Goal: Task Accomplishment & Management: Complete application form

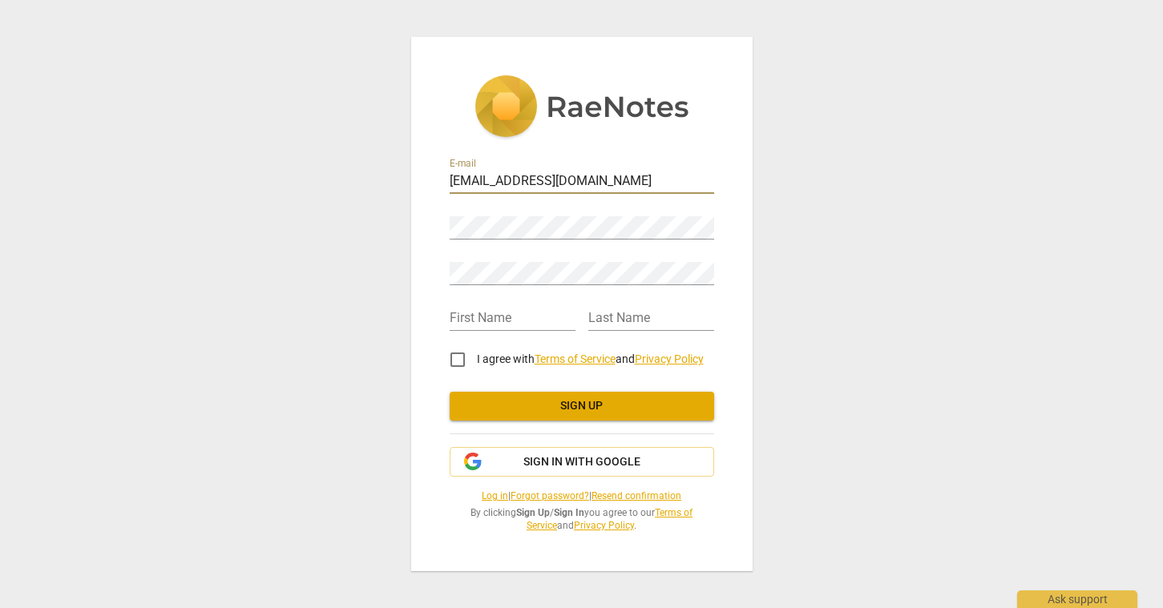
type input "[EMAIL_ADDRESS][DOMAIN_NAME]"
type input "F"
type input "Nic"
click at [459, 361] on input "I agree with Terms of Service and Privacy Policy" at bounding box center [457, 360] width 38 height 38
checkbox input "true"
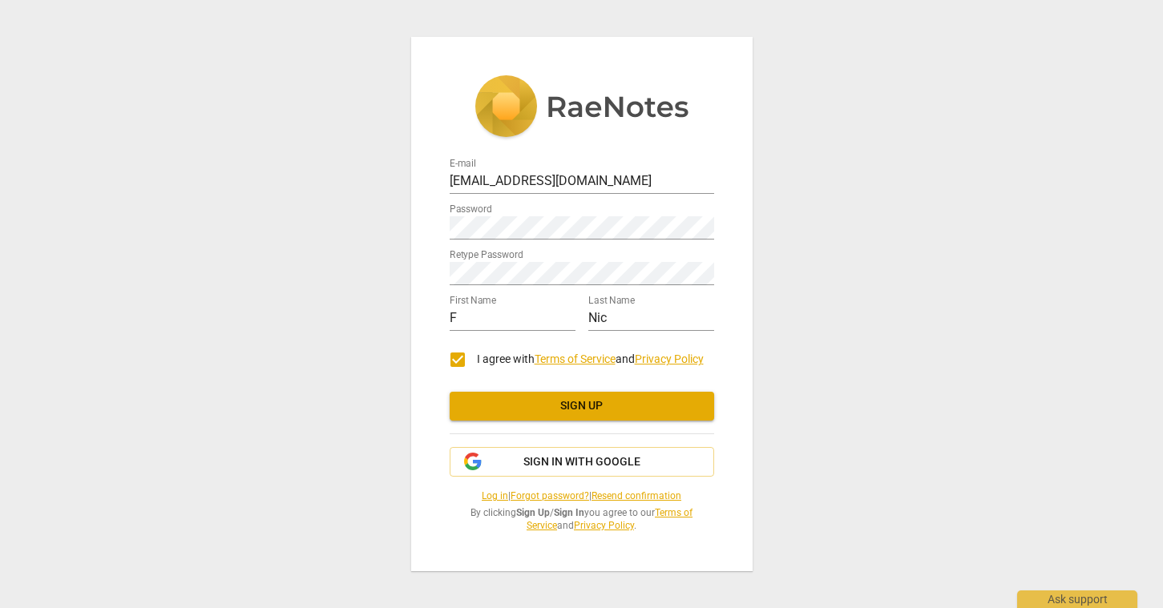
click at [581, 410] on span "Sign up" at bounding box center [581, 406] width 239 height 16
type input "[EMAIL_ADDRESS][DOMAIN_NAME]"
click at [673, 251] on div "Retype Password" at bounding box center [582, 267] width 265 height 36
type input "F"
type input "Nic"
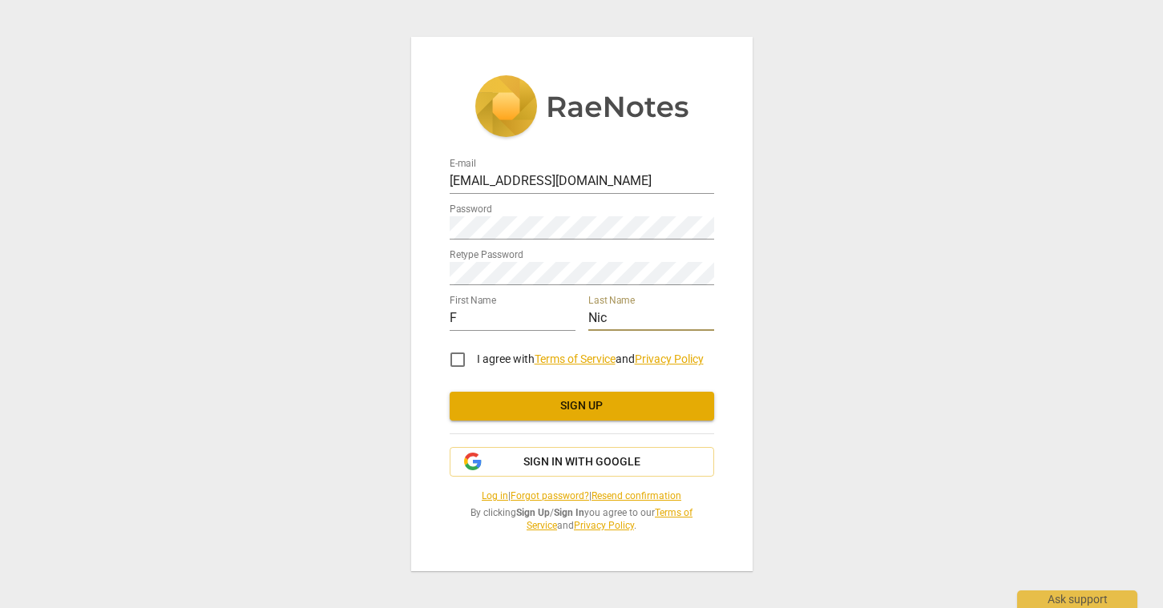
click at [463, 362] on input "I agree with Terms of Service and Privacy Policy" at bounding box center [457, 360] width 38 height 38
checkbox input "true"
click at [595, 411] on span "Sign up" at bounding box center [581, 406] width 239 height 16
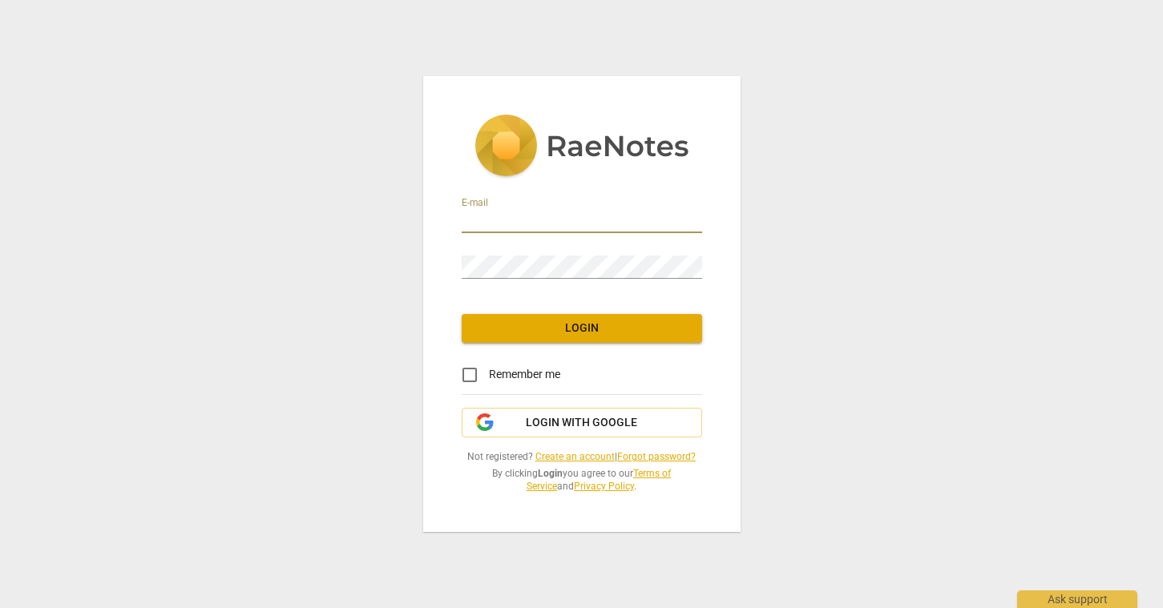
click at [870, 430] on div "E-mail Password Login Remember me Login with Google Not registered? Create an a…" at bounding box center [581, 304] width 1163 height 608
click at [501, 222] on input "email" at bounding box center [582, 221] width 240 height 23
click at [511, 209] on div "E-mail" at bounding box center [582, 215] width 240 height 36
click at [483, 216] on input "email" at bounding box center [582, 221] width 240 height 23
type input "risnic88@yahoo.com"
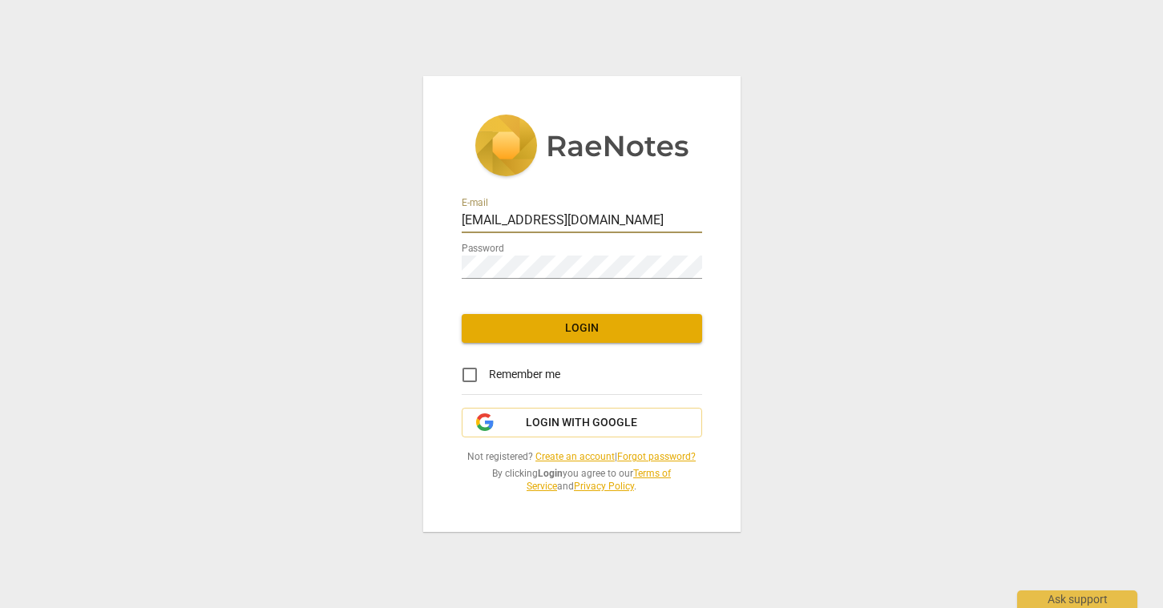
click at [472, 376] on input "Remember me" at bounding box center [469, 375] width 38 height 38
checkbox input "true"
click at [598, 332] on span "Login" at bounding box center [582, 329] width 215 height 16
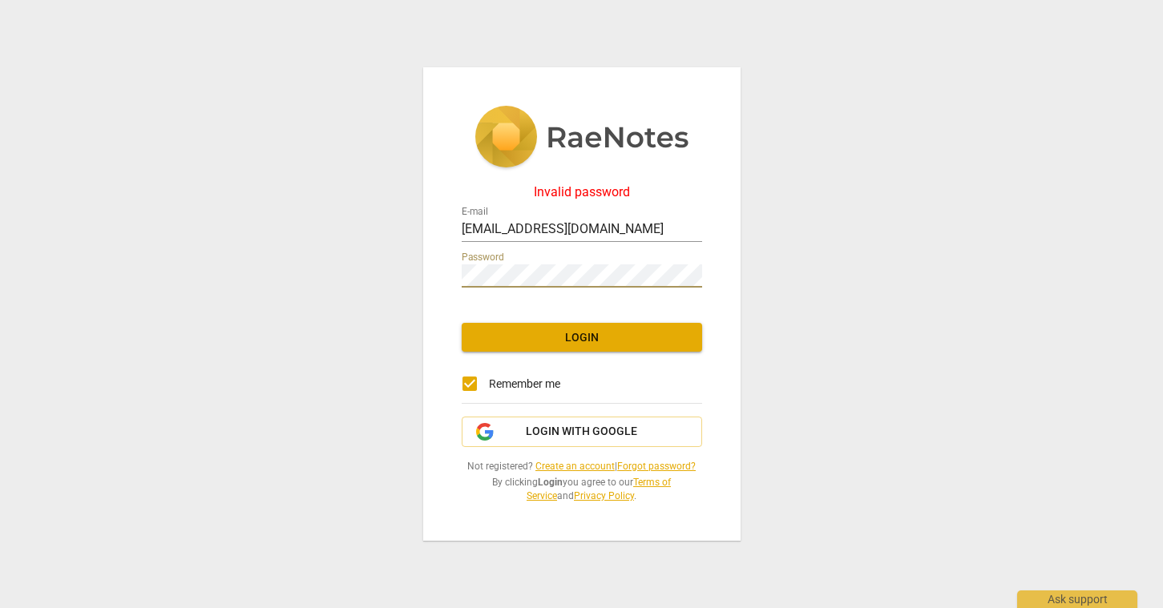
click at [547, 258] on div "Password" at bounding box center [582, 270] width 240 height 36
click at [705, 273] on div "Invalid password E-mail risnic88@yahoo.com Password Login Remember me Login wit…" at bounding box center [581, 304] width 317 height 475
click at [611, 335] on span "Login" at bounding box center [582, 338] width 215 height 16
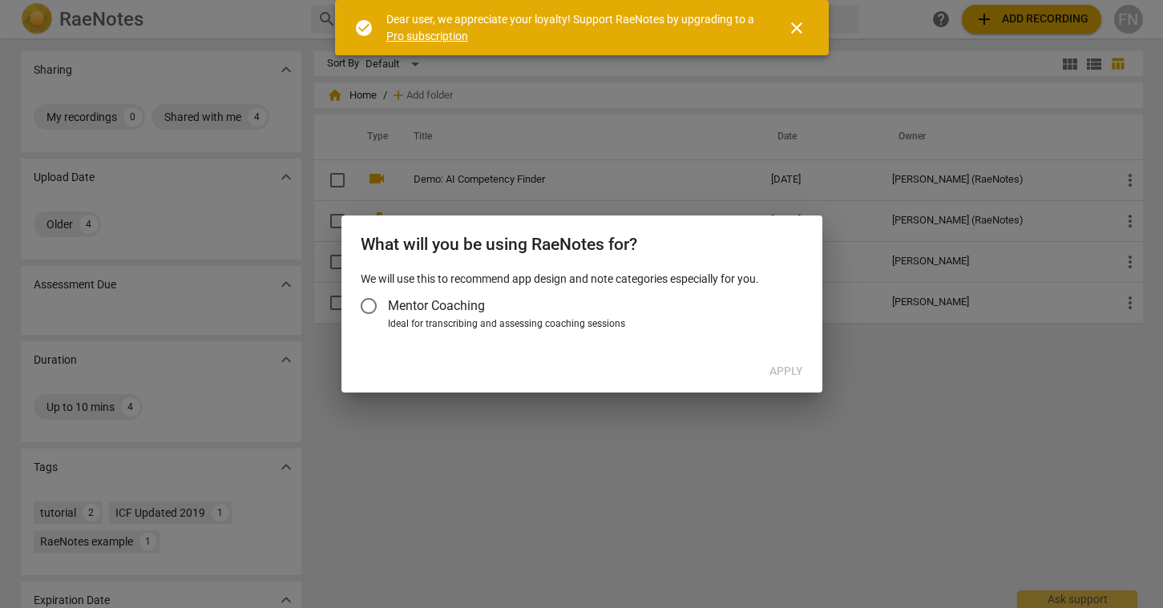
click at [366, 308] on input "Mentor Coaching" at bounding box center [368, 306] width 38 height 38
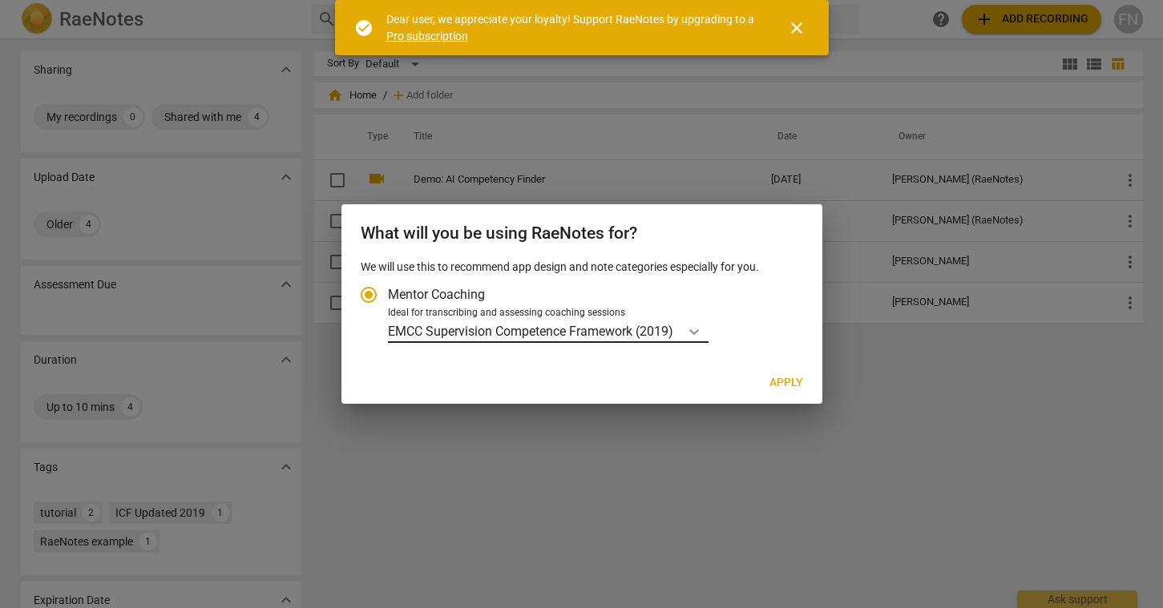
click at [694, 330] on icon "Account type" at bounding box center [694, 332] width 10 height 6
click at [0, 0] on input "Ideal for transcribing and assessing coaching sessions EMCC Supervision Compete…" at bounding box center [0, 0] width 0 height 0
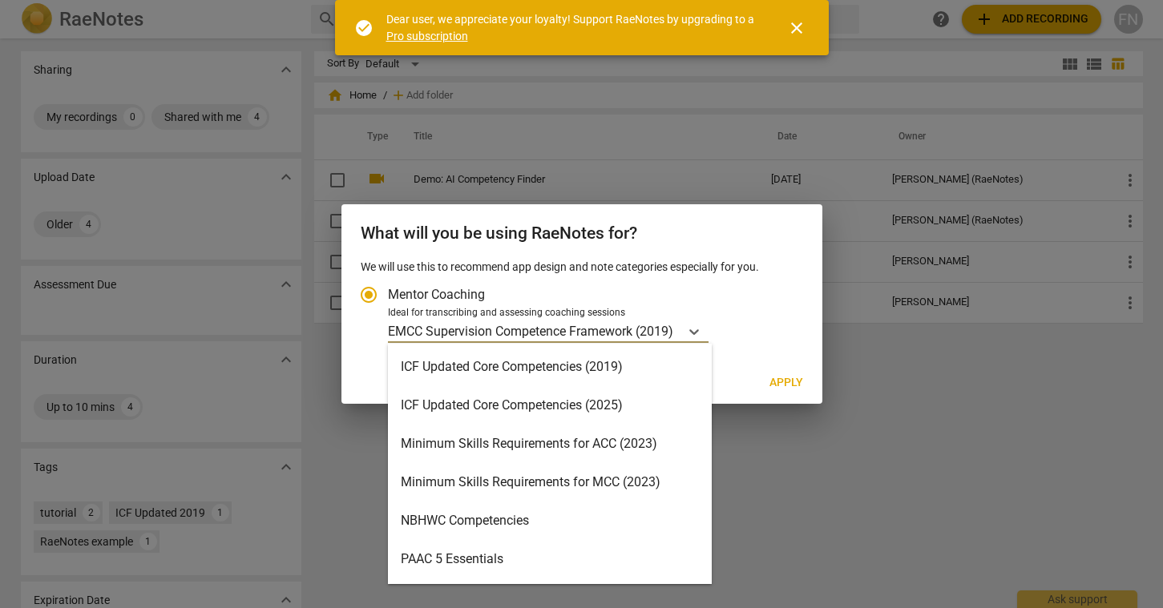
scroll to position [313, 0]
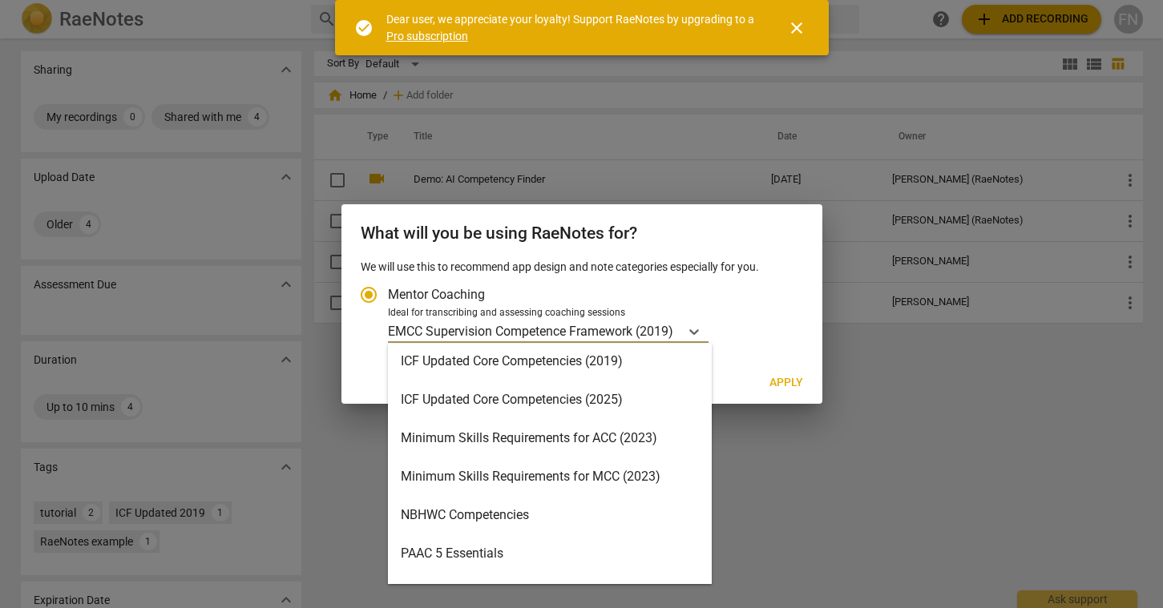
click at [581, 441] on div "Minimum Skills Requirements for ACC (2023)" at bounding box center [550, 438] width 324 height 38
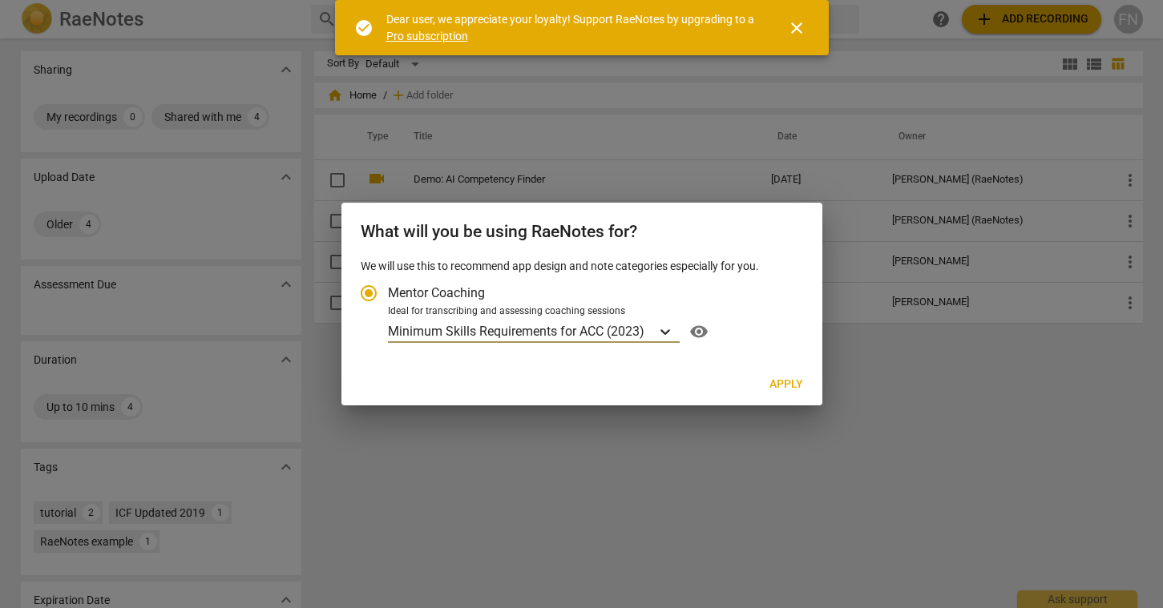
click at [662, 329] on icon "Account type" at bounding box center [665, 332] width 10 height 6
click at [0, 0] on input "Ideal for transcribing and assessing coaching sessions option Minimum Skills Re…" at bounding box center [0, 0] width 0 height 0
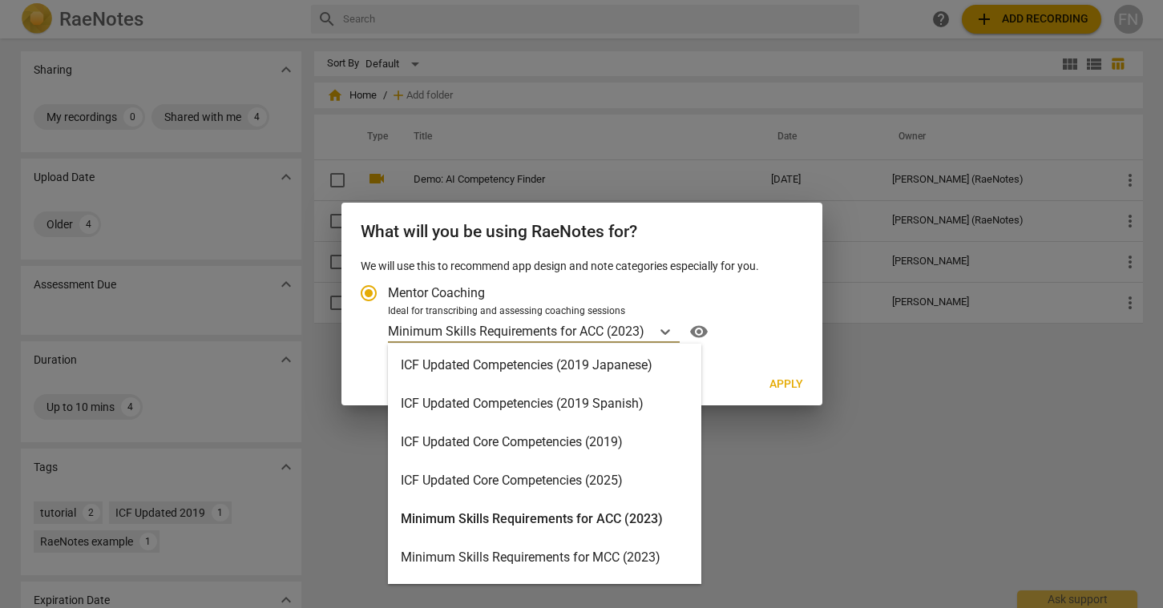
scroll to position [239, 0]
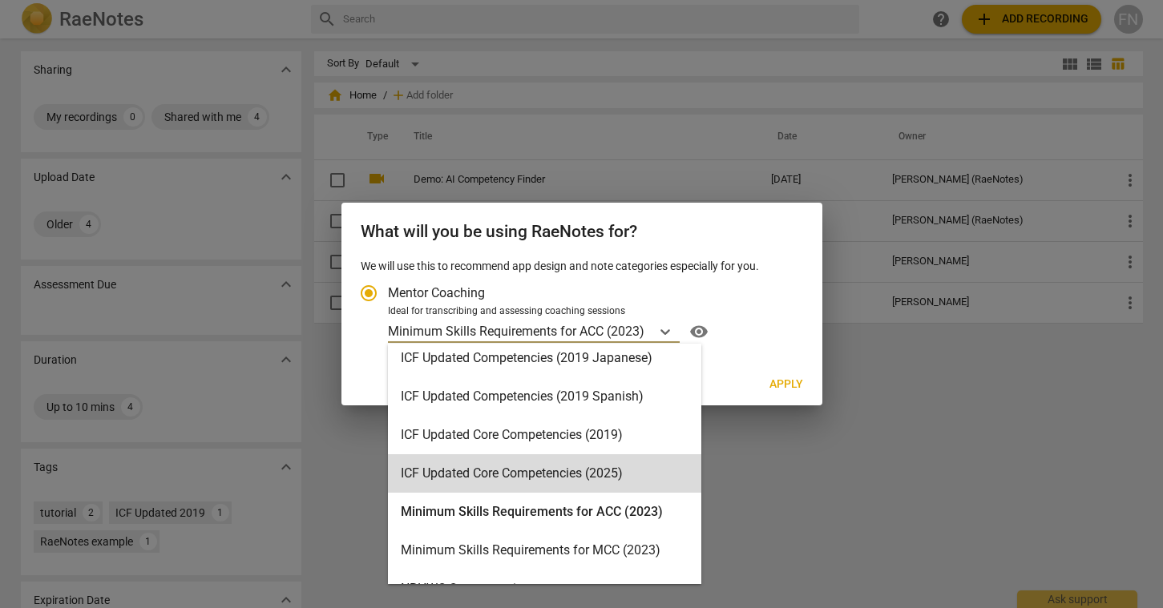
click at [788, 392] on button "Apply" at bounding box center [786, 384] width 59 height 29
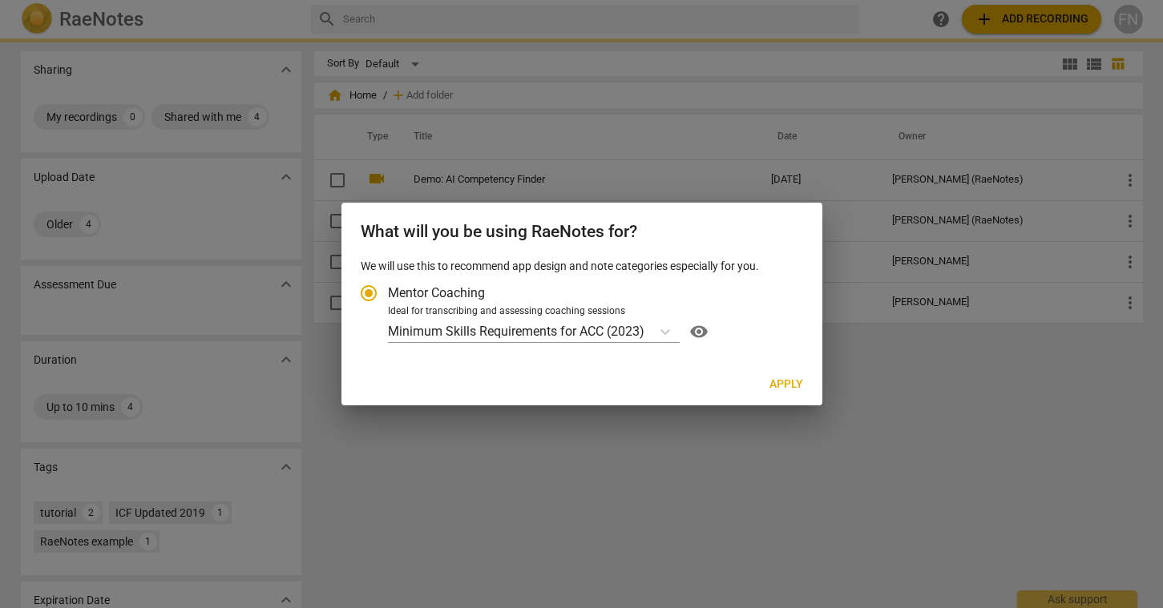
radio input "false"
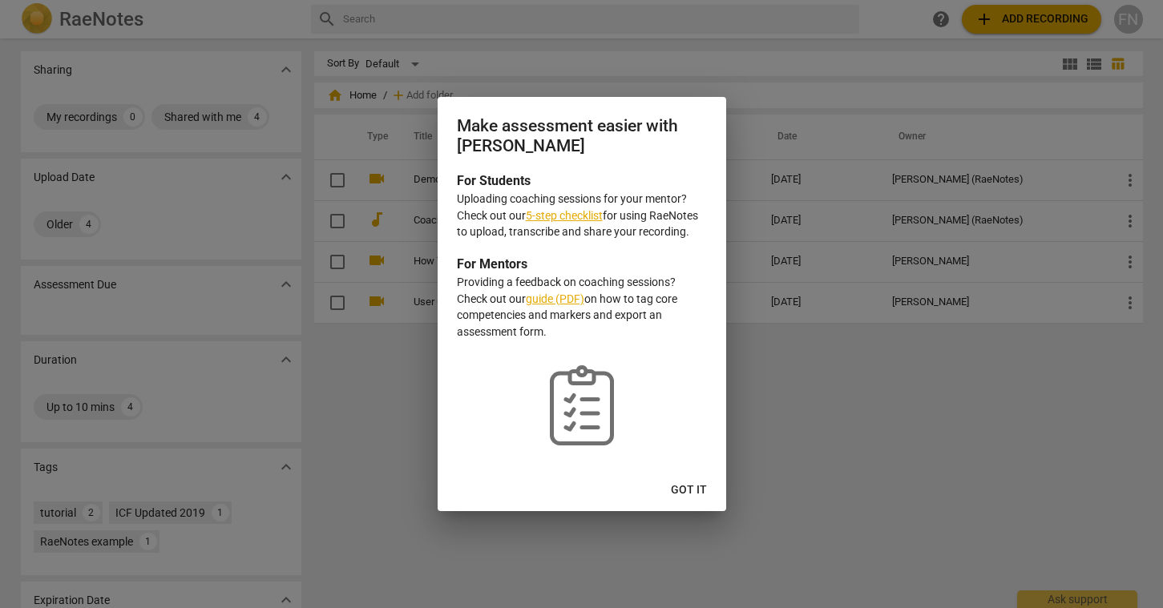
click at [686, 483] on span "Got it" at bounding box center [689, 491] width 36 height 16
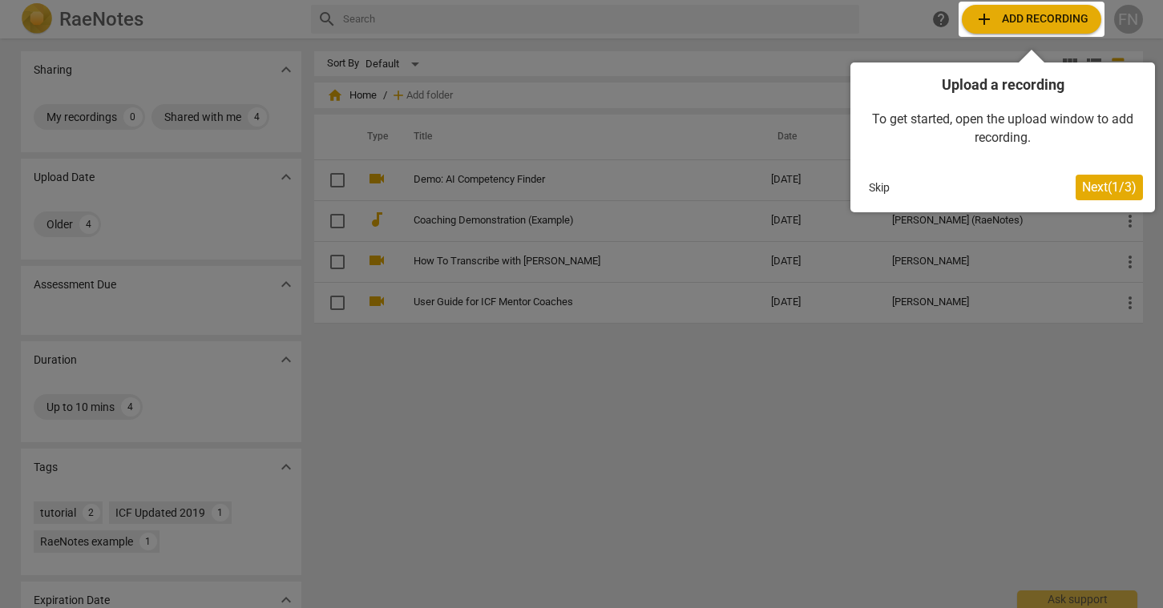
click at [1115, 189] on span "Next ( 1 / 3 )" at bounding box center [1109, 187] width 55 height 15
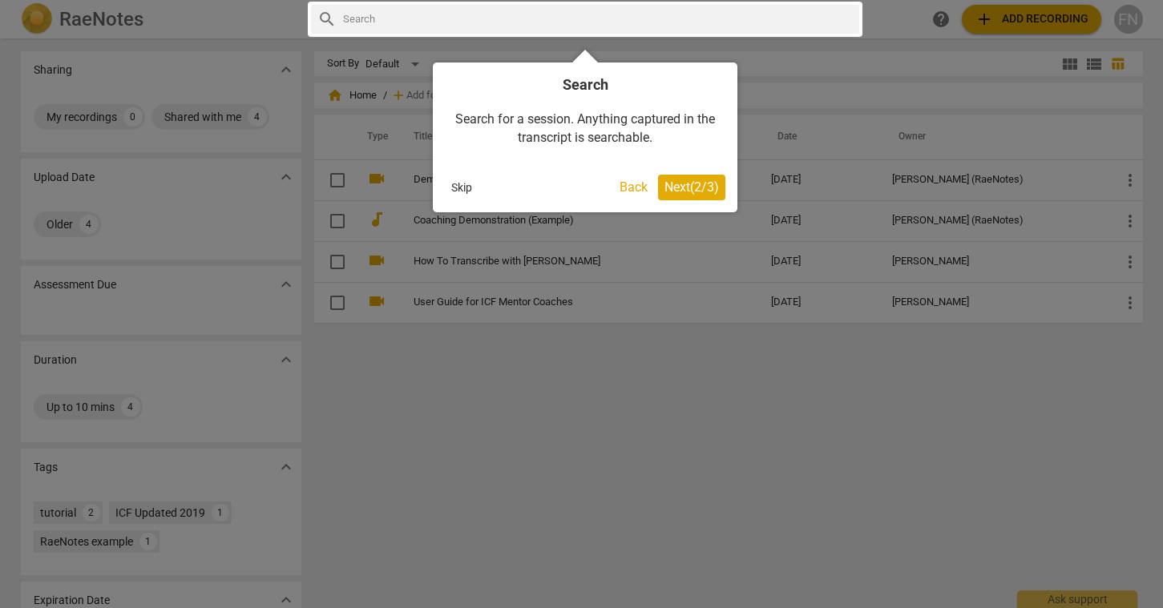
click at [683, 183] on span "Next ( 2 / 3 )" at bounding box center [691, 187] width 55 height 15
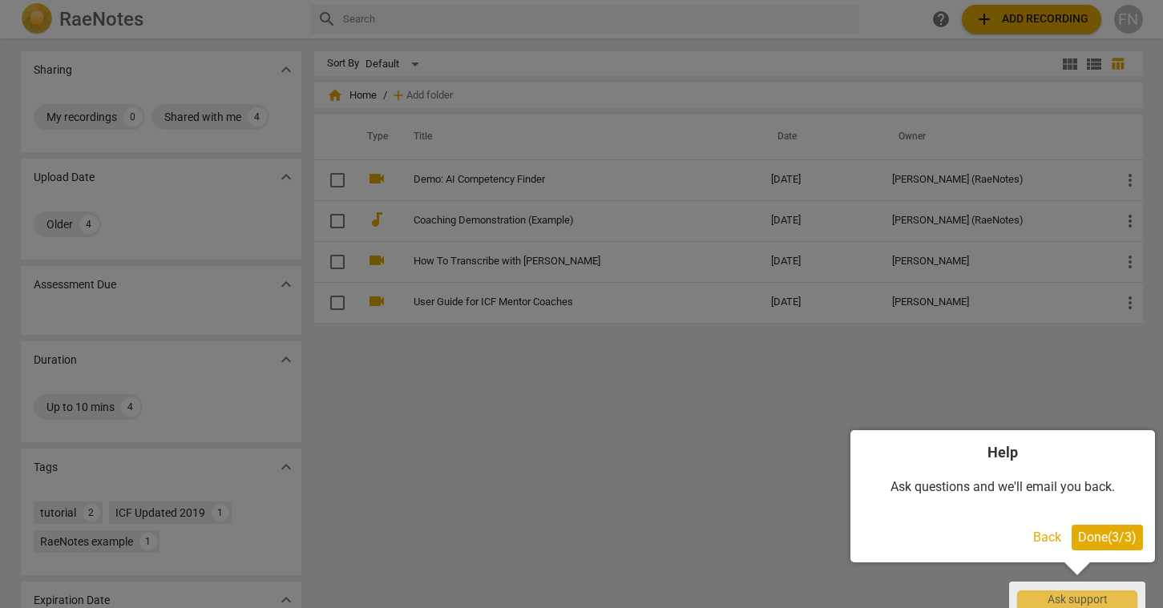
click at [1107, 536] on span "Done ( 3 / 3 )" at bounding box center [1107, 537] width 59 height 15
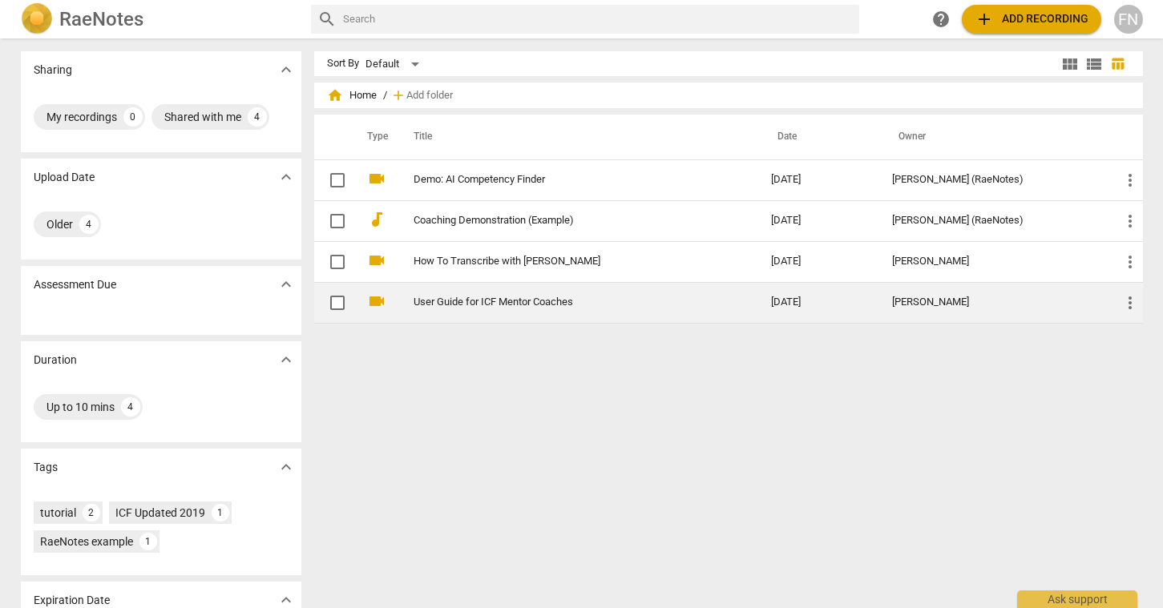
click at [468, 295] on td "User Guide for ICF Mentor Coaches" at bounding box center [576, 302] width 364 height 41
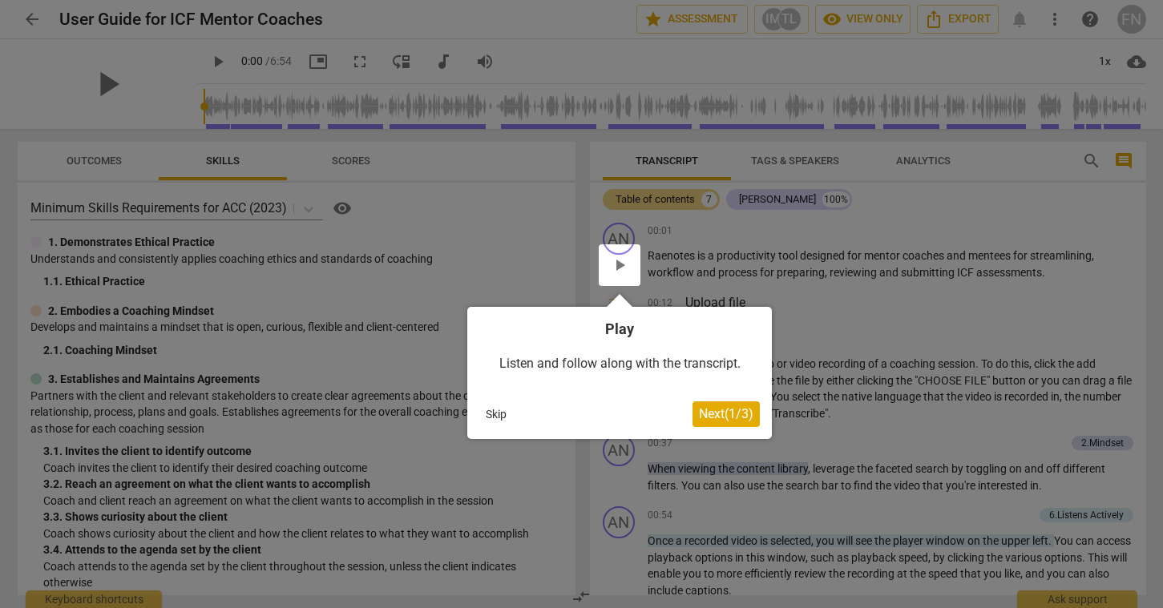
click at [714, 407] on span "Next ( 1 / 3 )" at bounding box center [726, 413] width 55 height 15
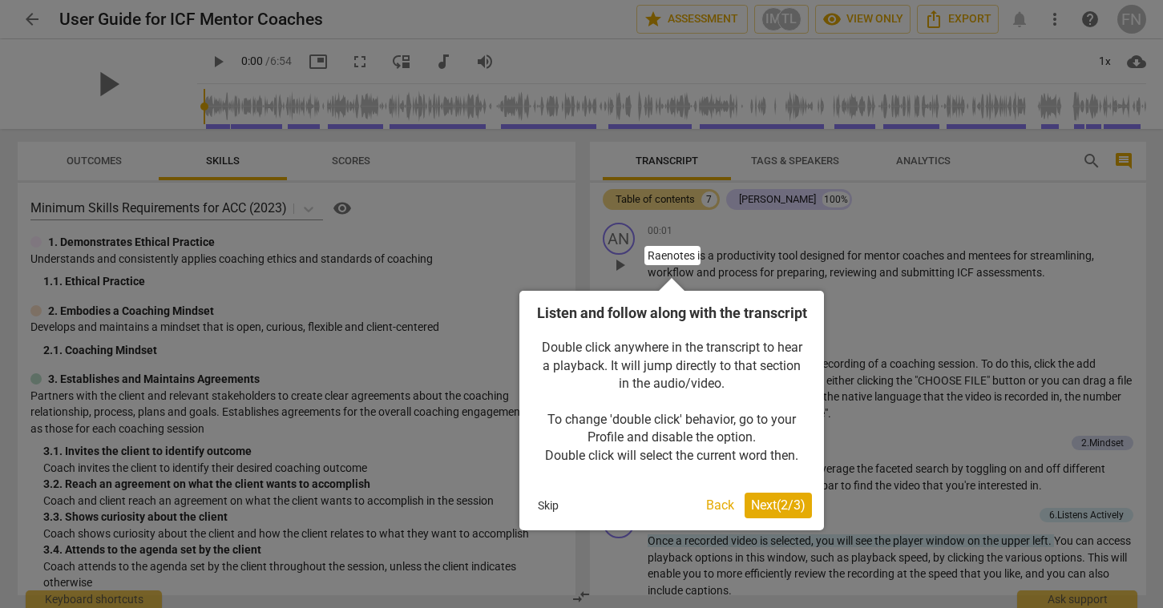
click at [780, 513] on span "Next ( 2 / 3 )" at bounding box center [778, 505] width 55 height 15
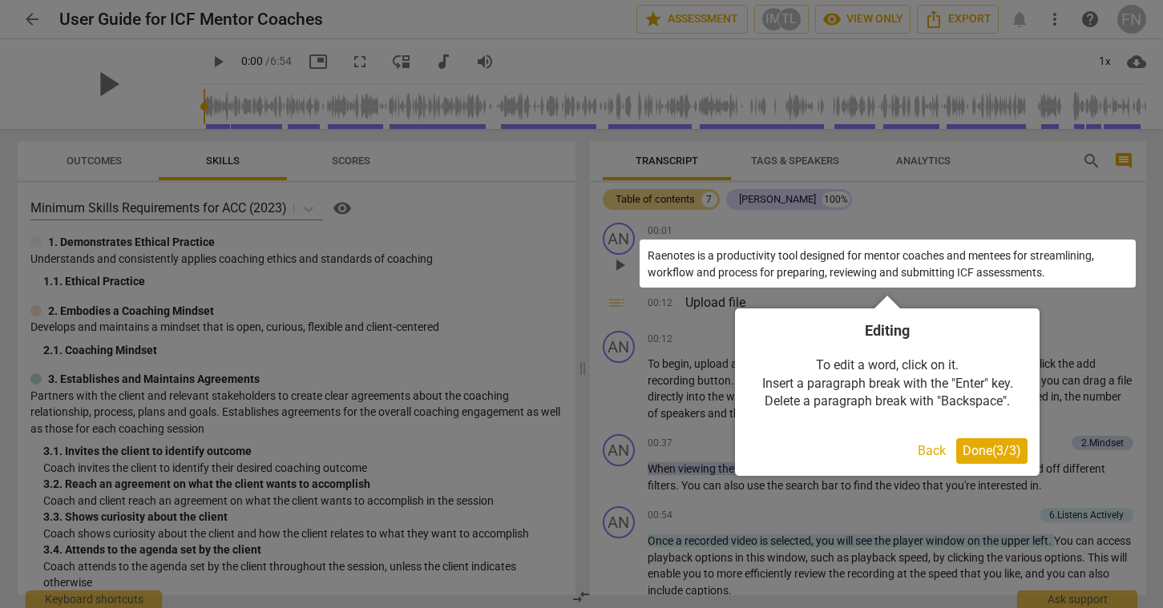
click at [1006, 449] on span "Done ( 3 / 3 )" at bounding box center [992, 450] width 59 height 15
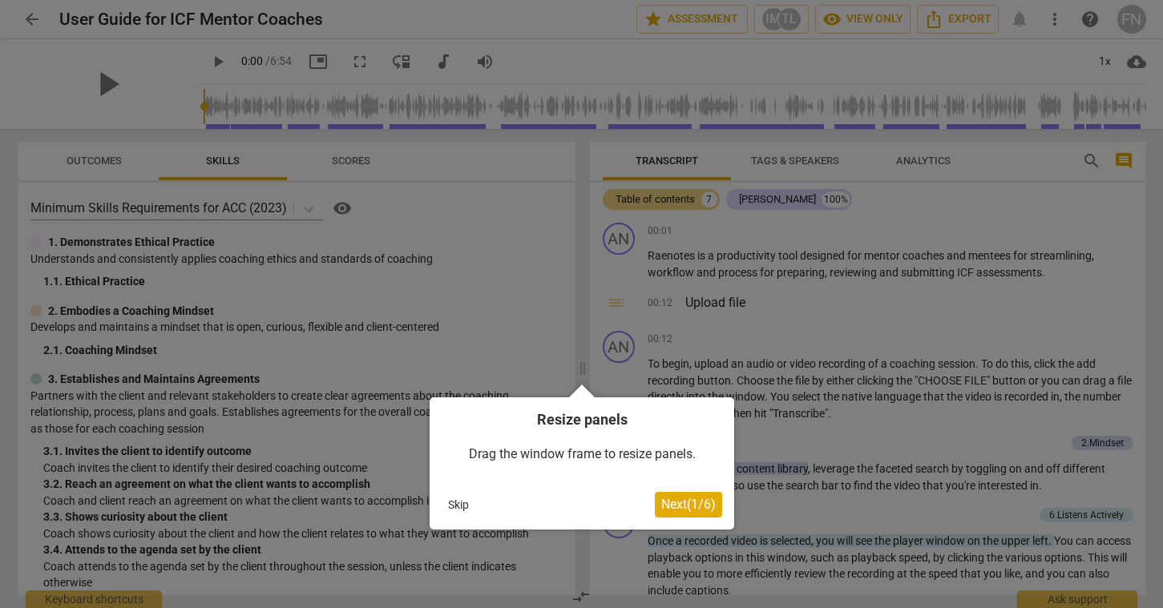
click at [677, 499] on span "Next ( 1 / 6 )" at bounding box center [688, 504] width 55 height 15
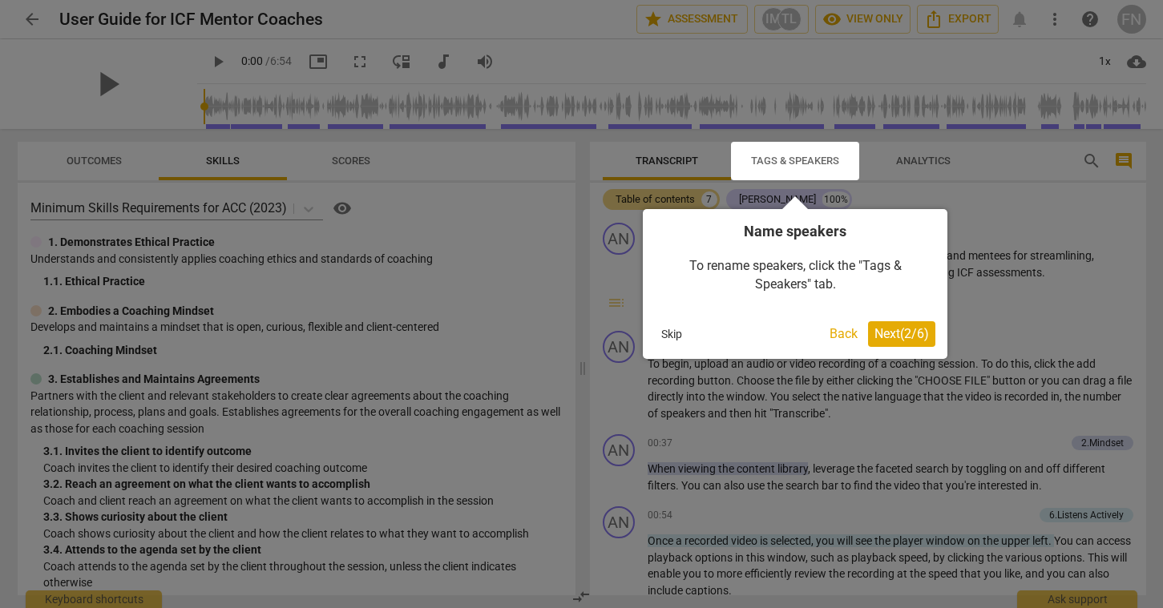
click at [899, 332] on span "Next ( 2 / 6 )" at bounding box center [901, 333] width 55 height 15
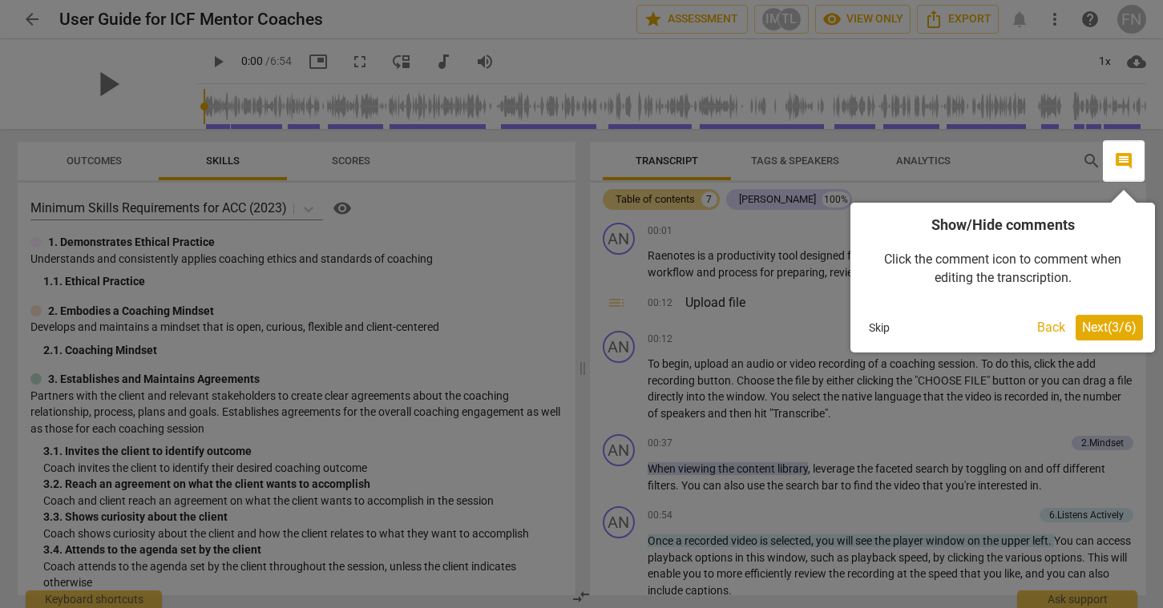
click at [1101, 323] on span "Next ( 3 / 6 )" at bounding box center [1109, 327] width 55 height 15
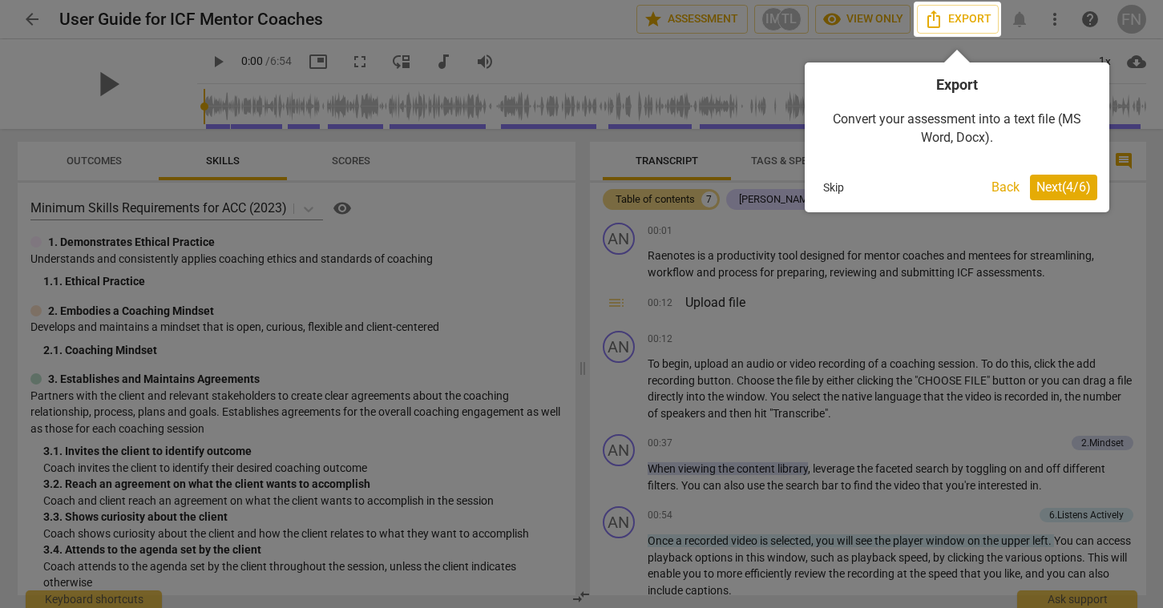
click at [1061, 184] on span "Next ( 4 / 6 )" at bounding box center [1063, 187] width 55 height 15
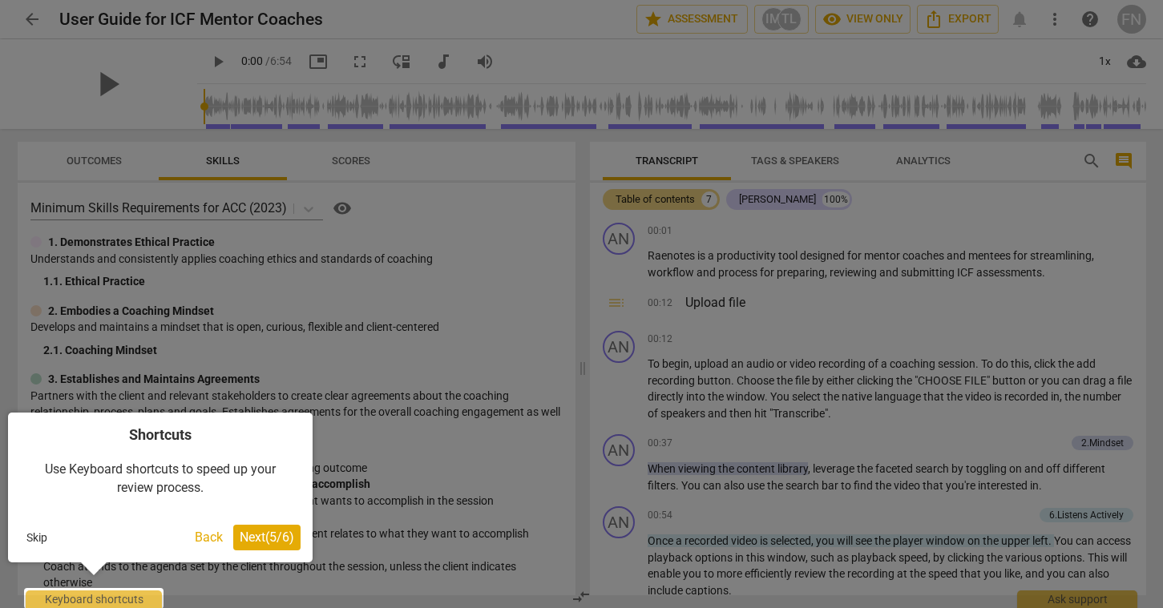
click at [254, 538] on span "Next ( 5 / 6 )" at bounding box center [267, 537] width 55 height 15
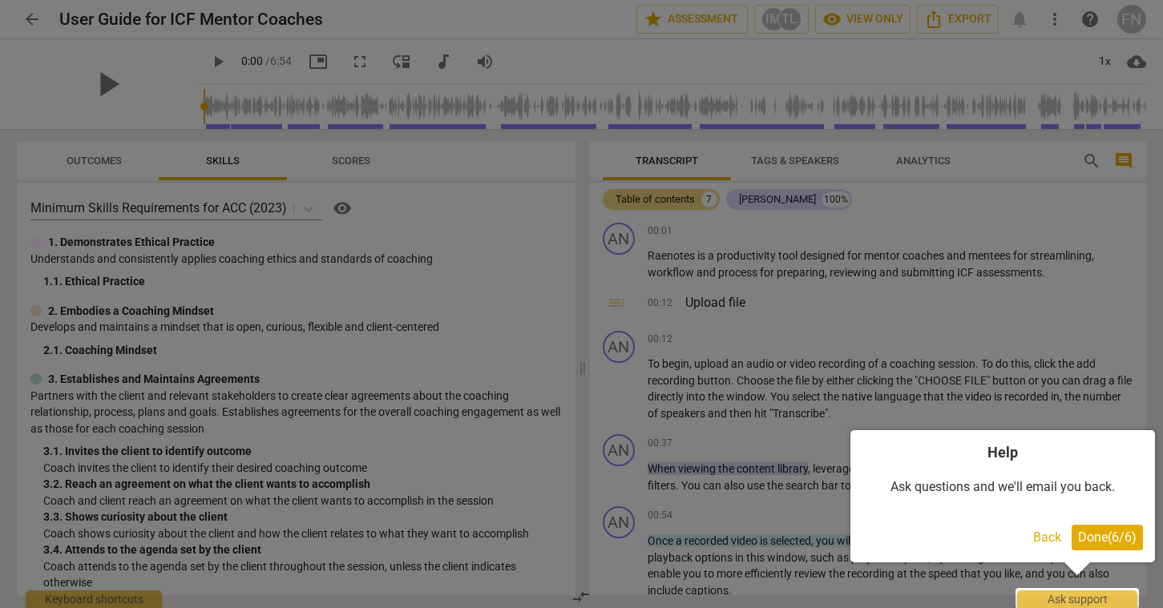
click at [1109, 533] on span "Done ( 6 / 6 )" at bounding box center [1107, 537] width 59 height 15
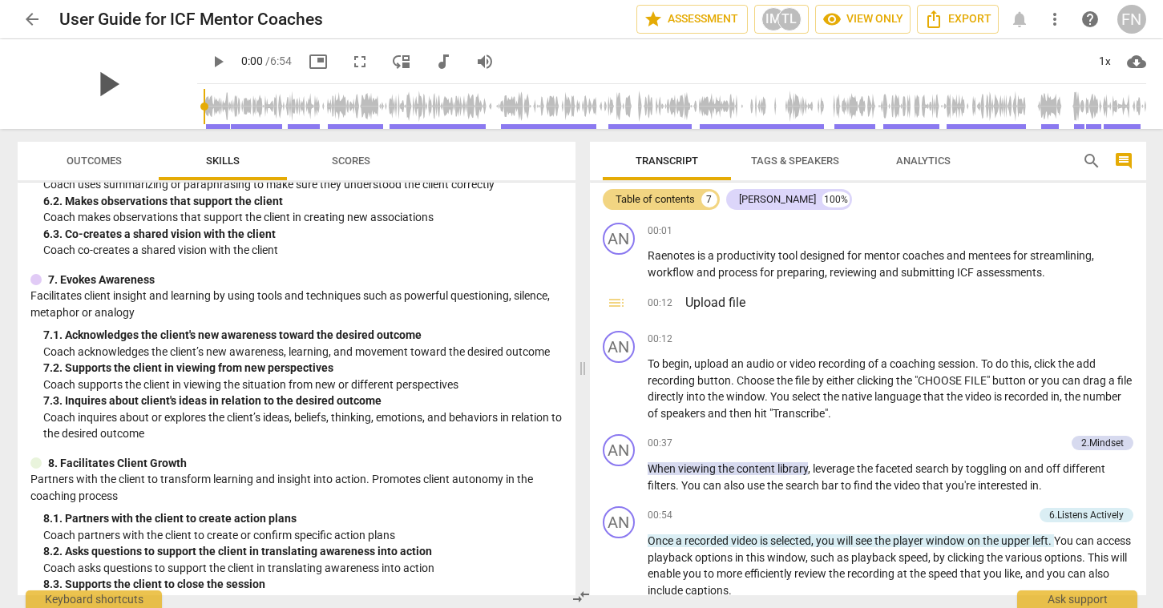
click at [94, 82] on span "play_arrow" at bounding box center [108, 84] width 42 height 42
click at [309, 62] on span "picture_in_picture" at bounding box center [318, 61] width 19 height 19
click at [102, 80] on span "play_arrow" at bounding box center [108, 84] width 42 height 42
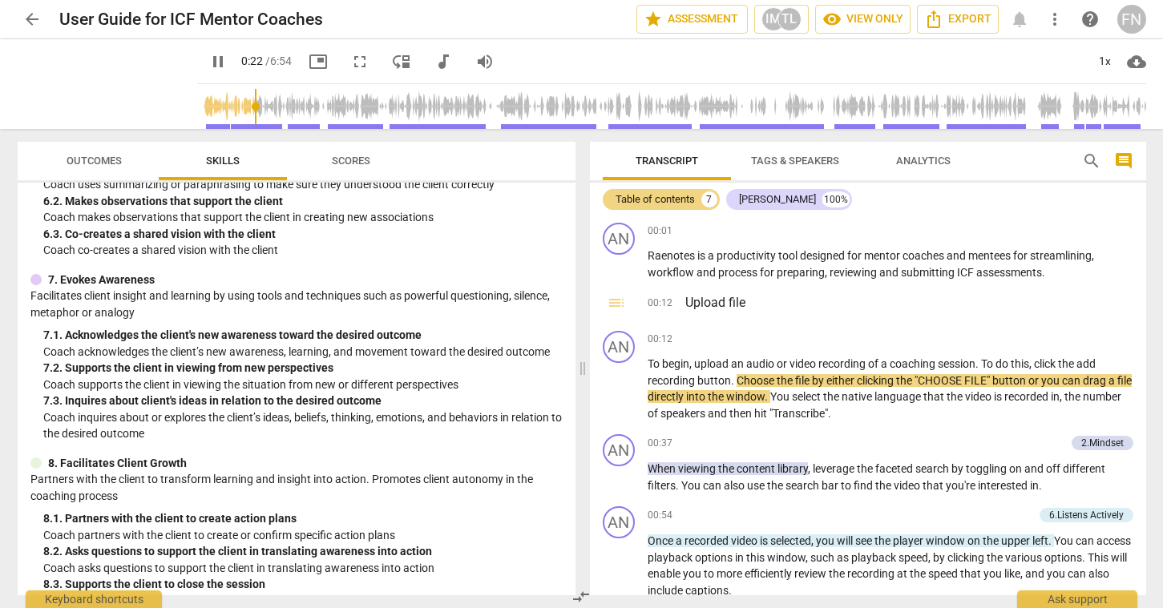
click at [309, 60] on span "picture_in_picture" at bounding box center [318, 61] width 19 height 19
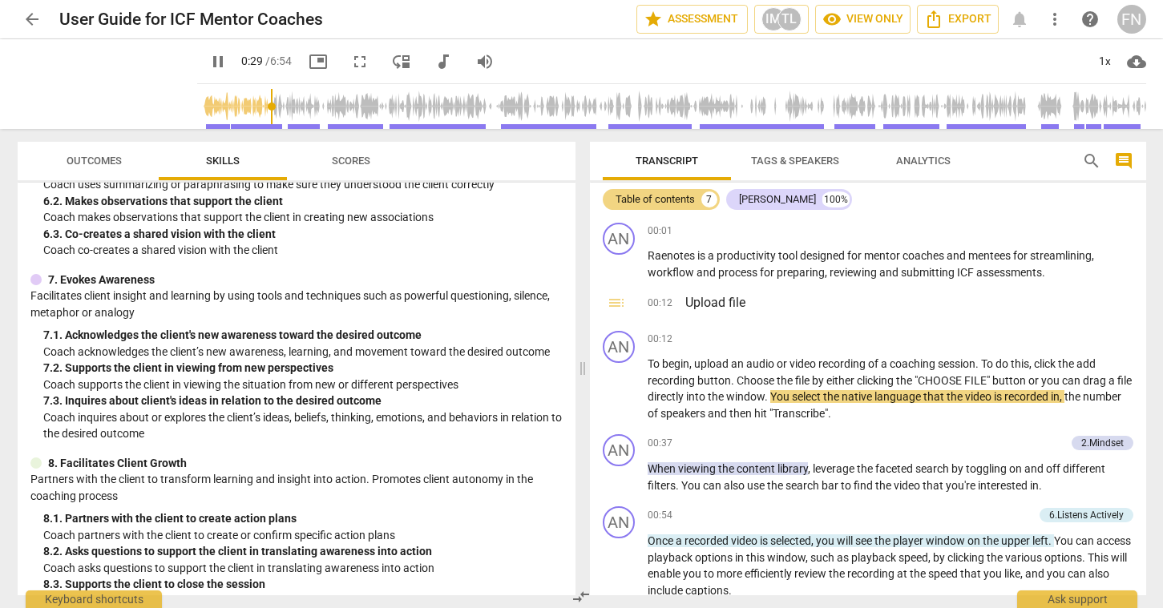
click at [350, 62] on span "fullscreen" at bounding box center [359, 61] width 19 height 19
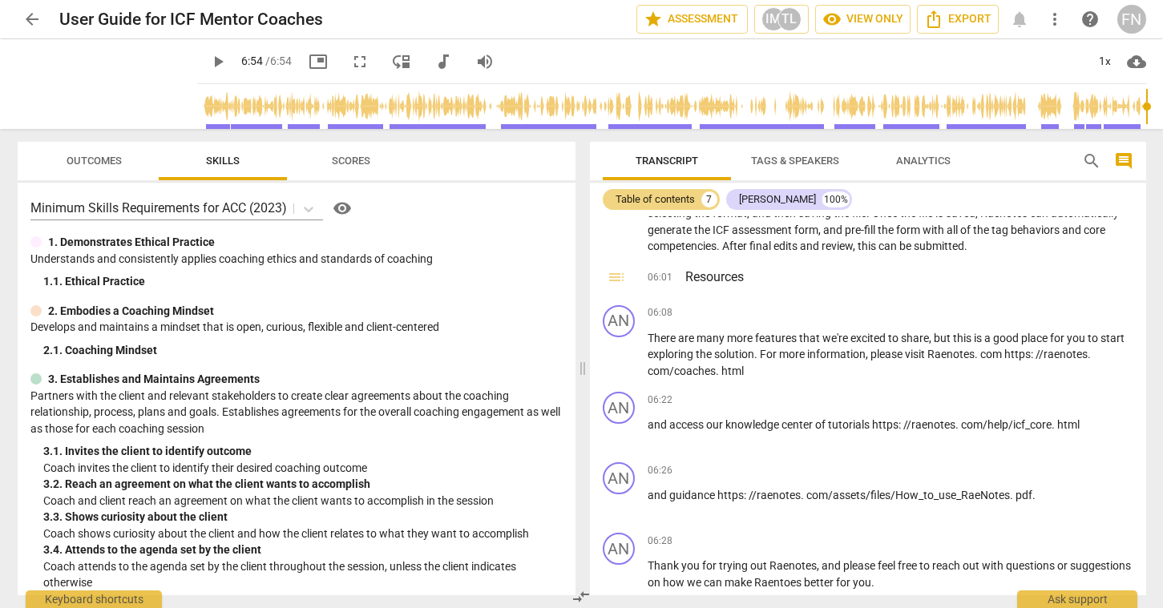
type input "414"
